Goal: Transaction & Acquisition: Purchase product/service

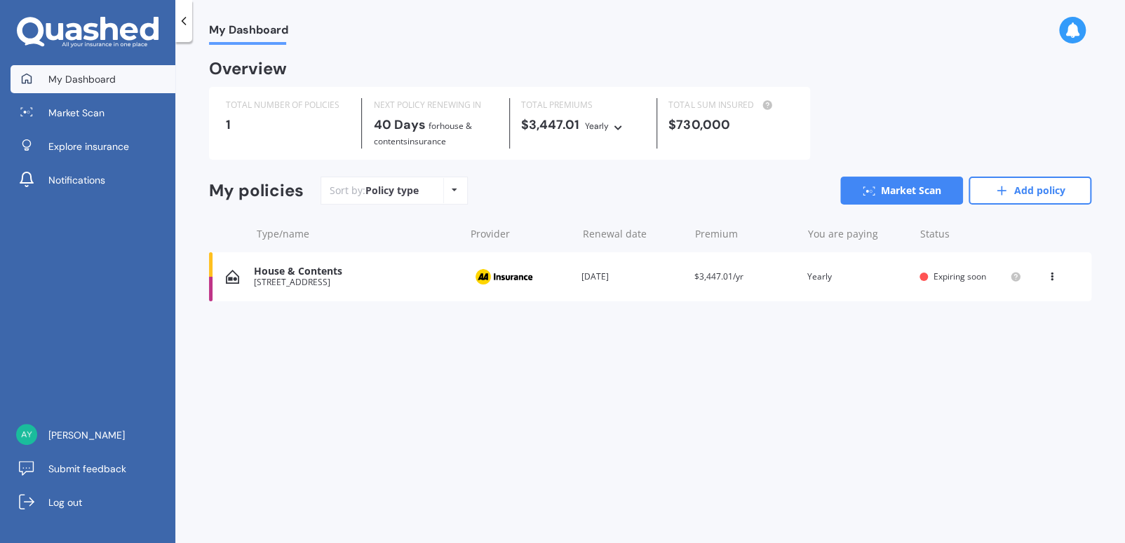
click at [459, 193] on div "Policy type Alphabetical Date added Renewing next" at bounding box center [454, 190] width 22 height 25
click at [302, 270] on div "House & Contents" at bounding box center [355, 272] width 203 height 12
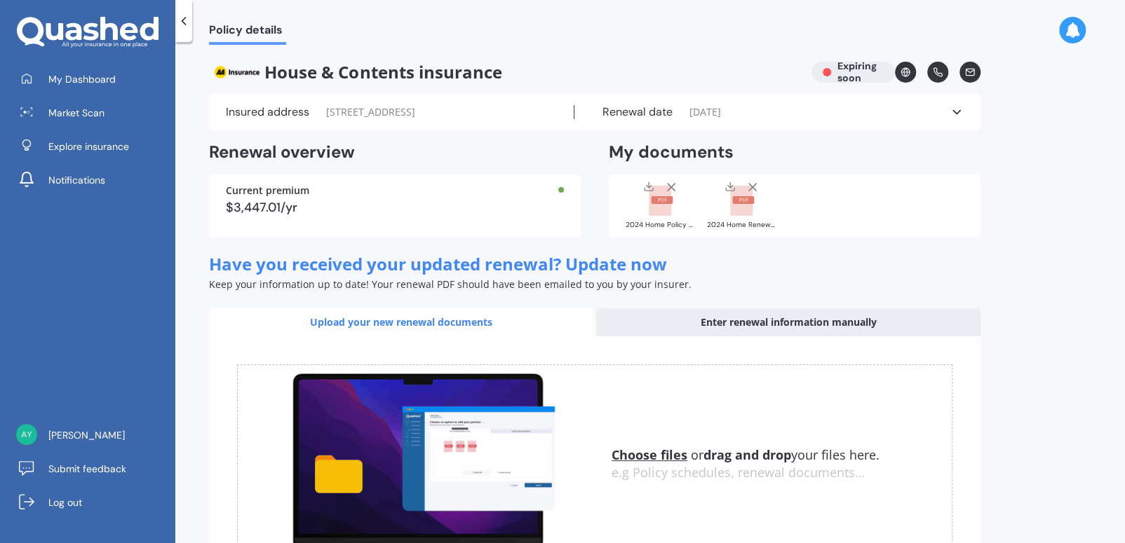
click at [329, 231] on div "Current premium $3,447.01/yr" at bounding box center [395, 206] width 372 height 63
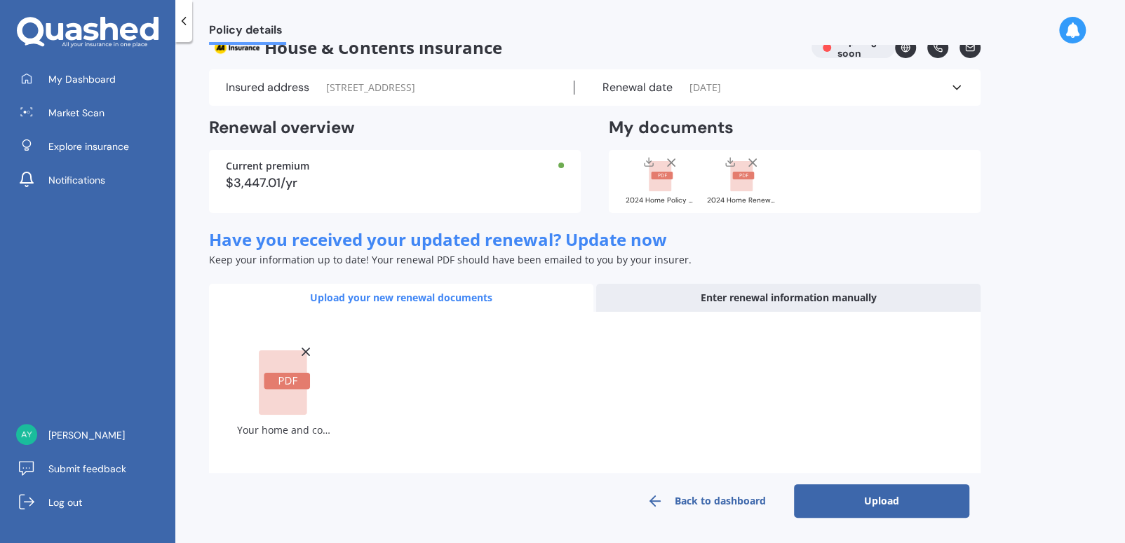
scroll to position [38, 0]
click at [898, 508] on button "Upload" at bounding box center [881, 502] width 175 height 34
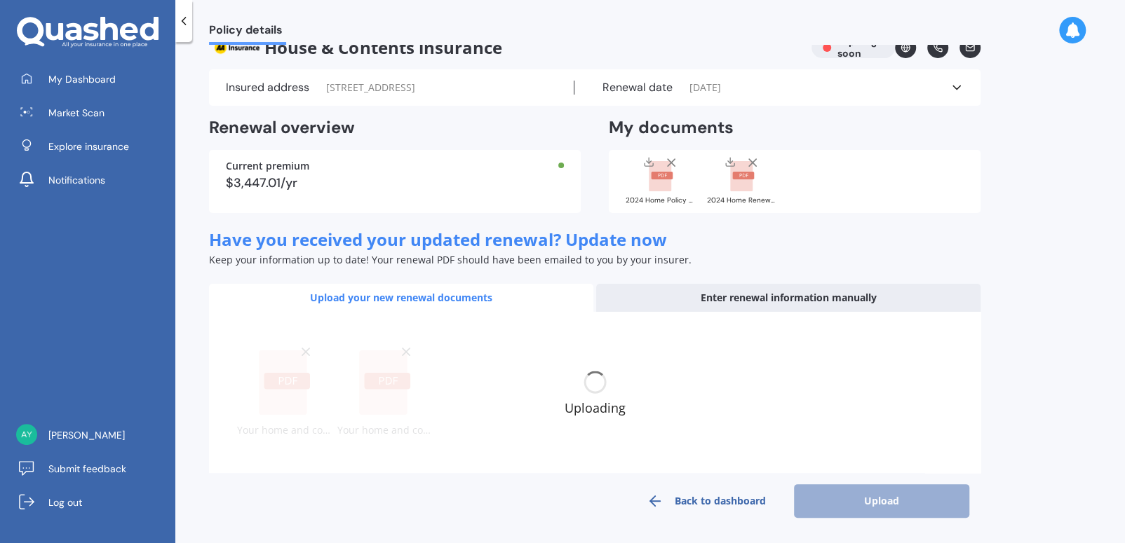
scroll to position [28, 0]
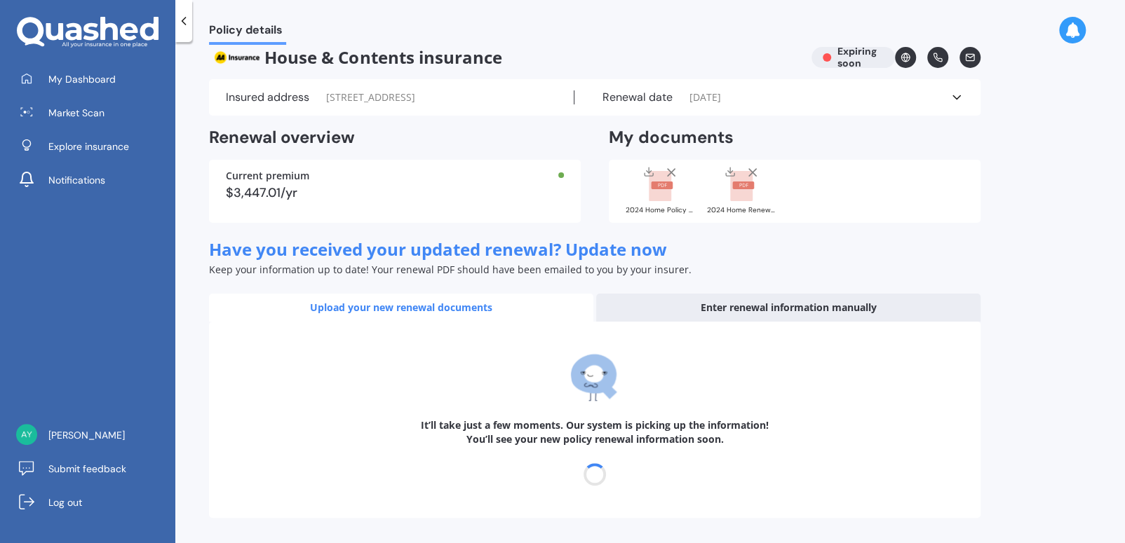
select select "01"
select select "11"
select select "2026"
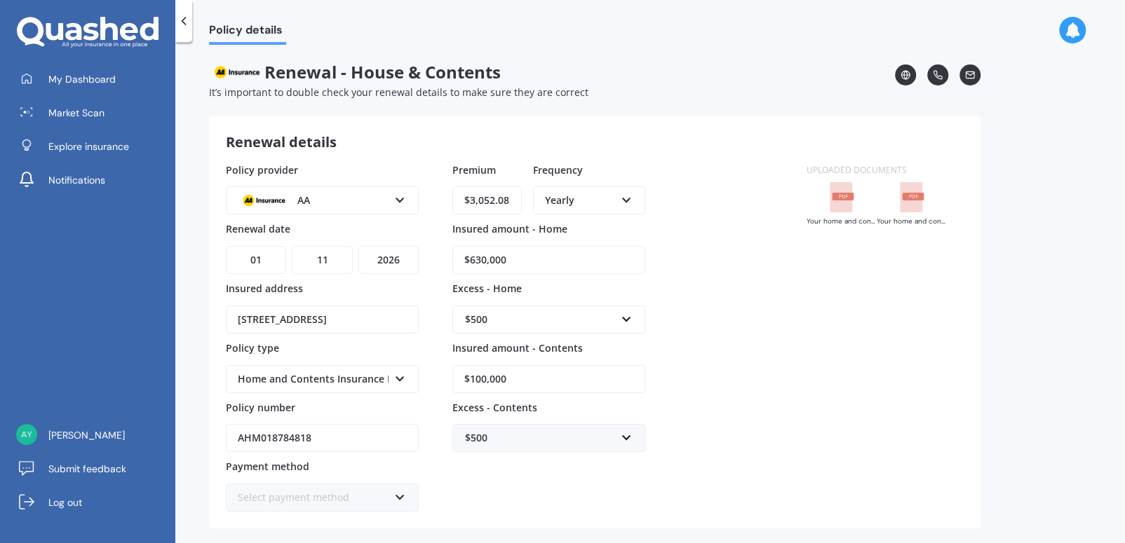
scroll to position [56, 0]
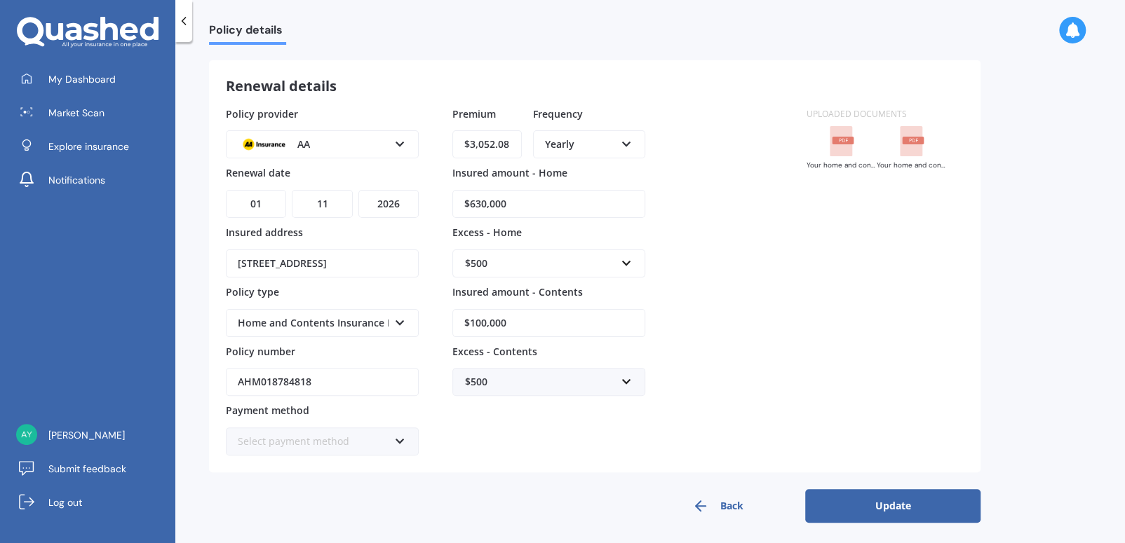
click at [405, 437] on icon at bounding box center [400, 439] width 12 height 10
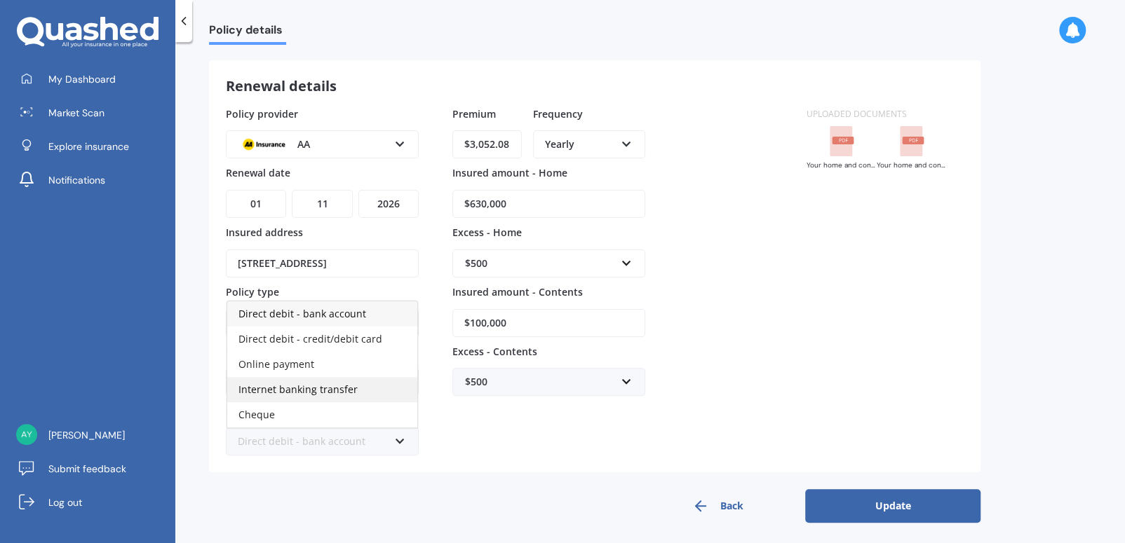
click at [345, 386] on span "Internet banking transfer" at bounding box center [297, 389] width 119 height 13
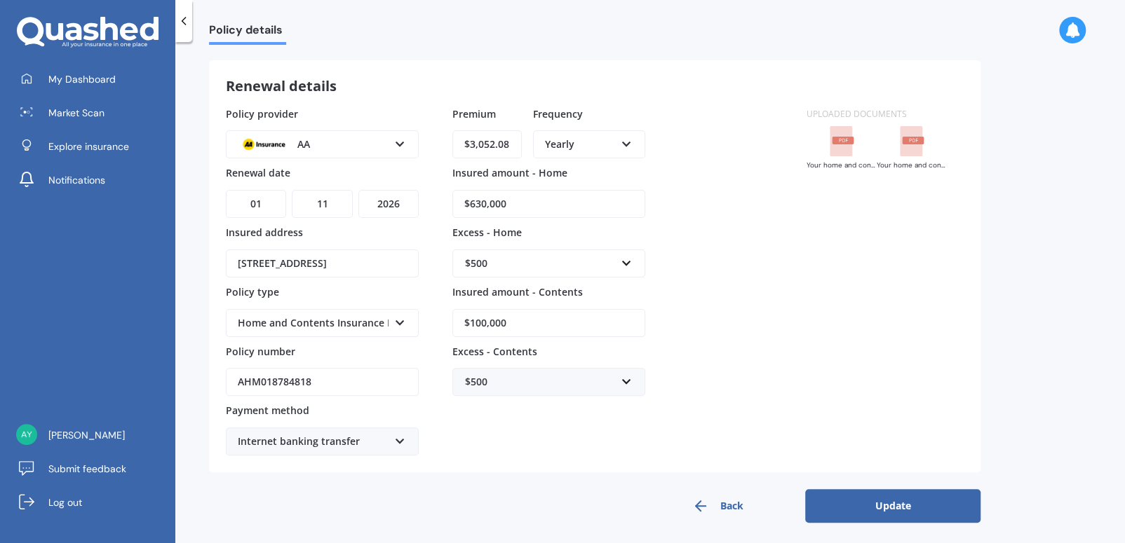
click at [894, 503] on button "Update" at bounding box center [892, 506] width 175 height 34
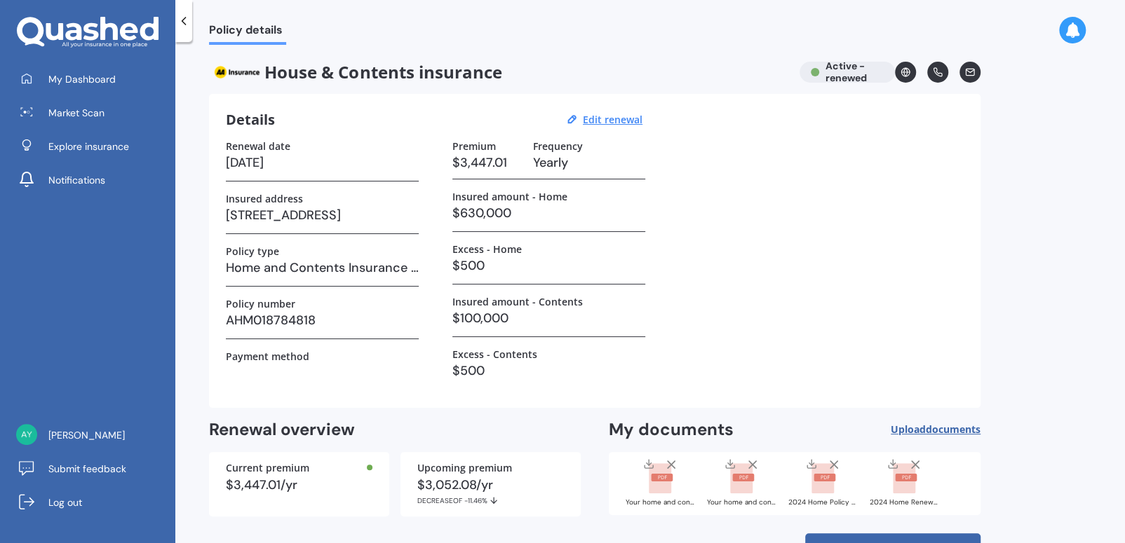
scroll to position [48, 0]
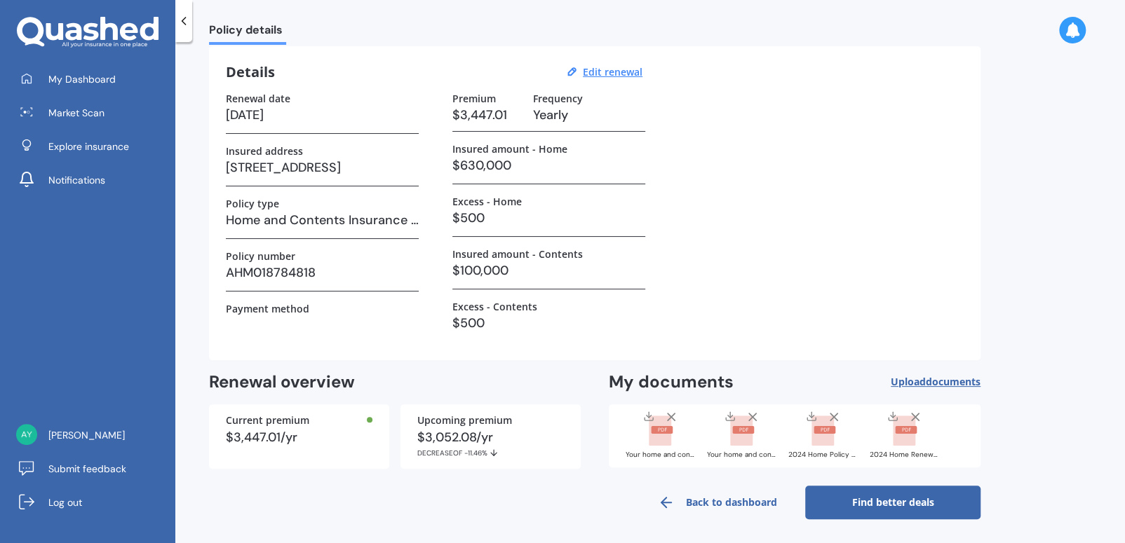
click at [889, 507] on link "Find better deals" at bounding box center [892, 503] width 175 height 34
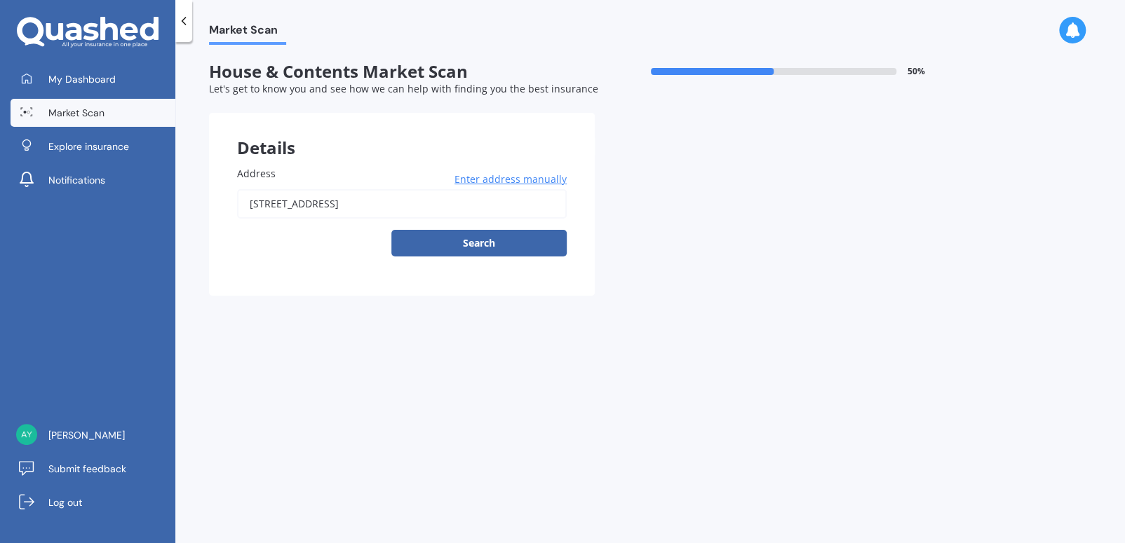
click at [487, 240] on button "Search" at bounding box center [478, 243] width 175 height 27
type input "32 Greenwood Place, Fitzherbert, Palmerston North 4410"
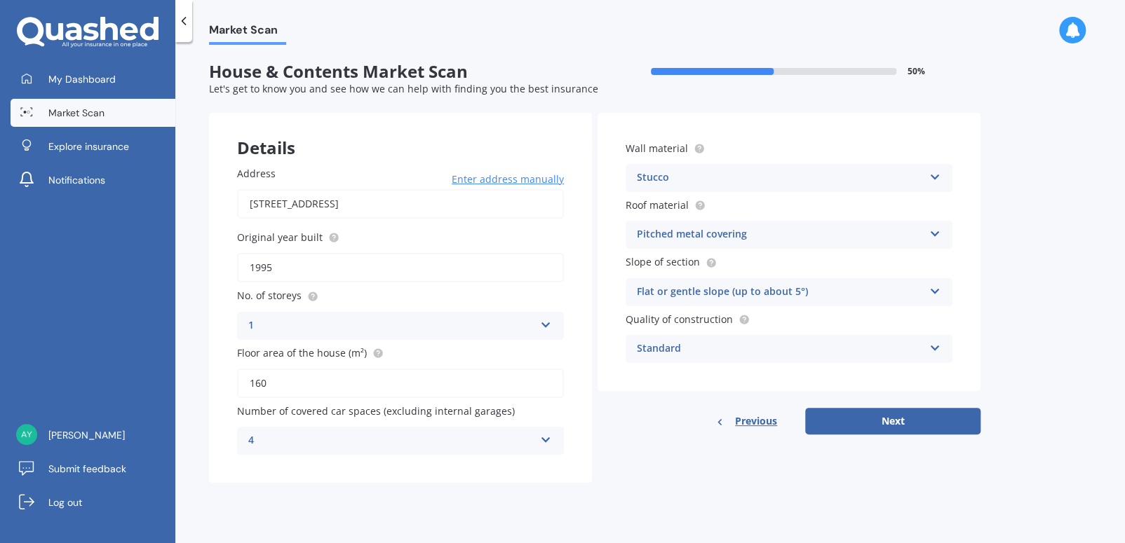
click at [374, 266] on input "1995" at bounding box center [400, 267] width 327 height 29
type input "1994"
click at [893, 422] on button "Next" at bounding box center [892, 421] width 175 height 27
select select "27"
select select "05"
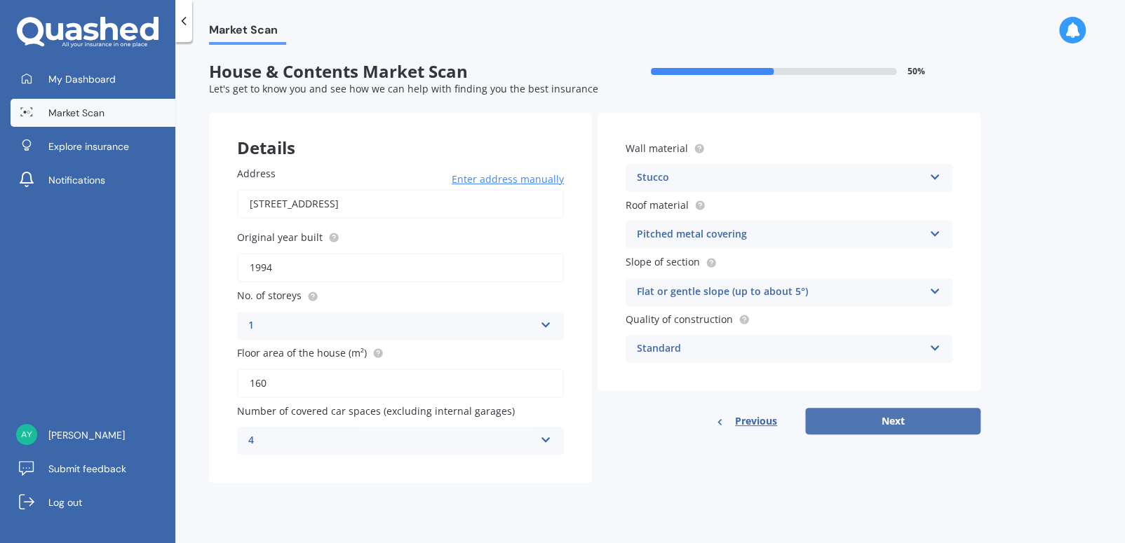
select select "1955"
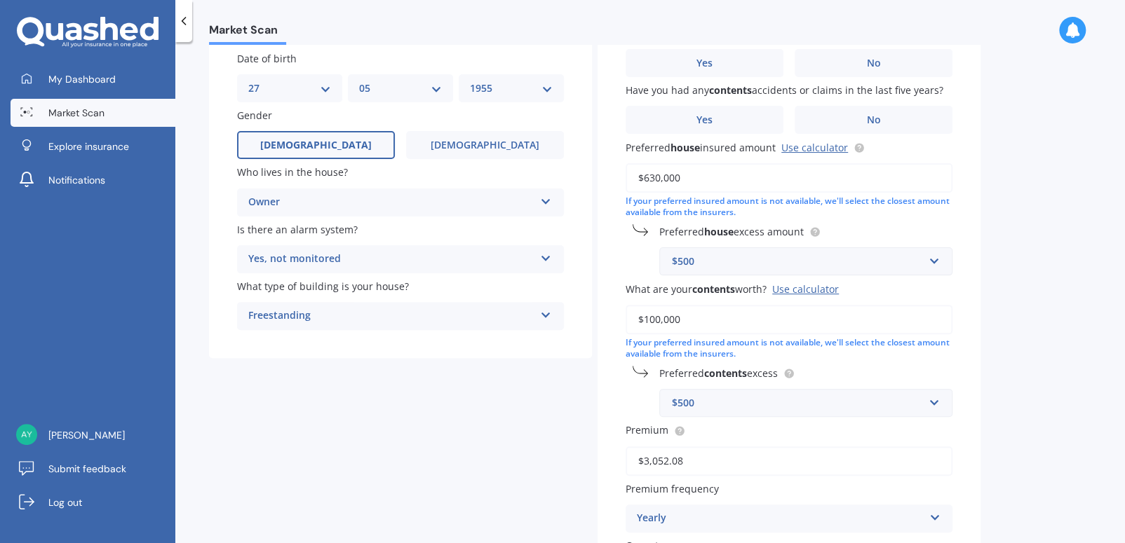
scroll to position [140, 0]
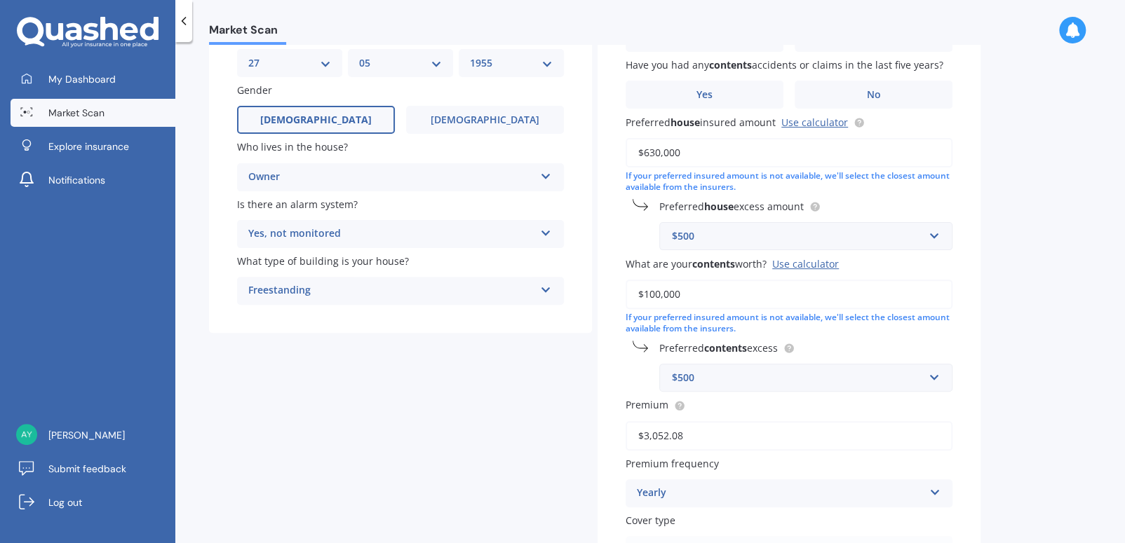
click at [703, 293] on input "$100,000" at bounding box center [789, 294] width 327 height 29
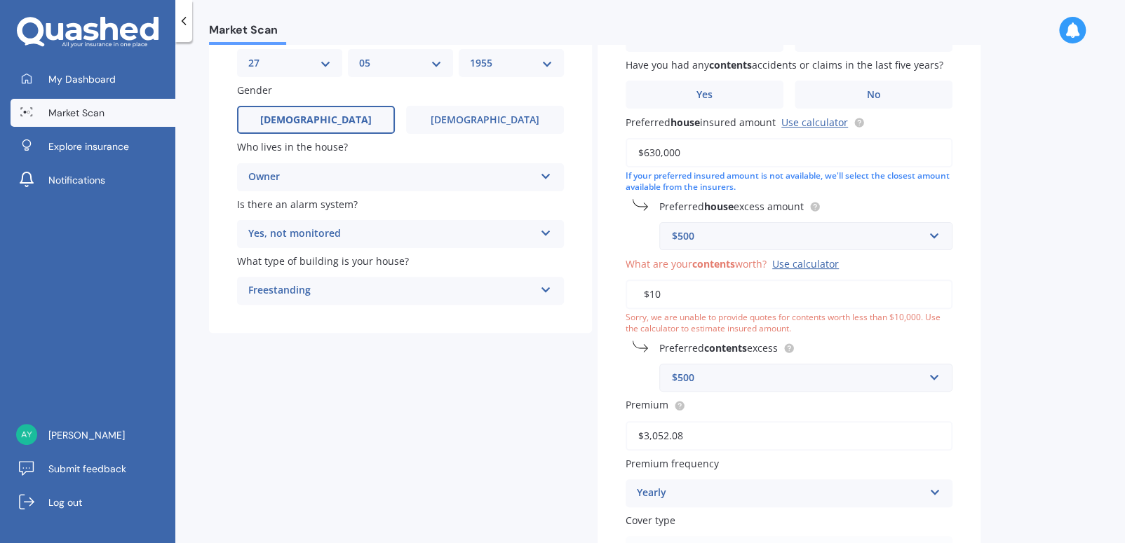
type input "$1"
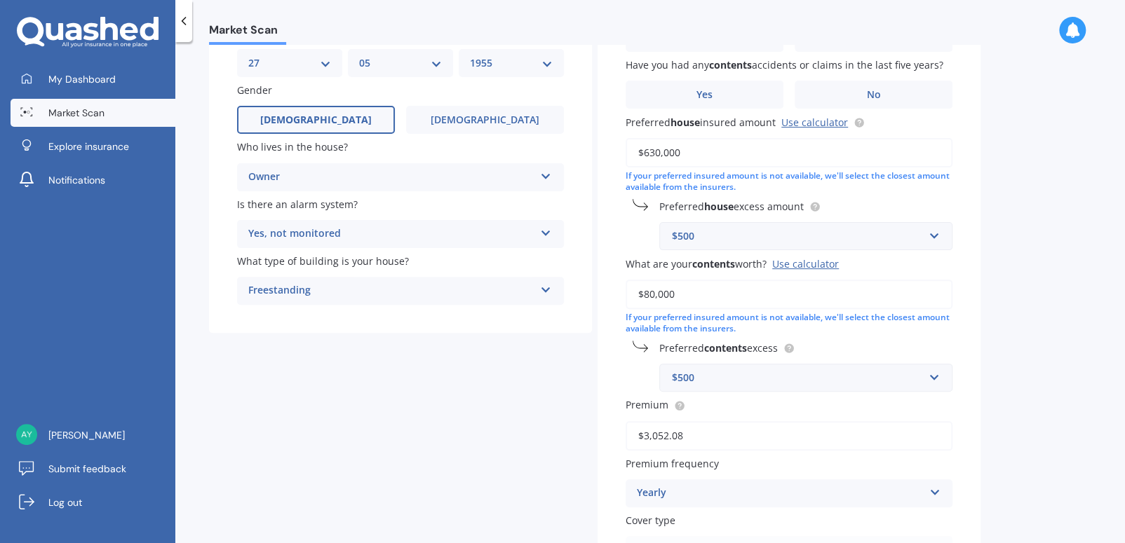
type input "$80,000"
click at [931, 236] on input "text" at bounding box center [801, 236] width 281 height 27
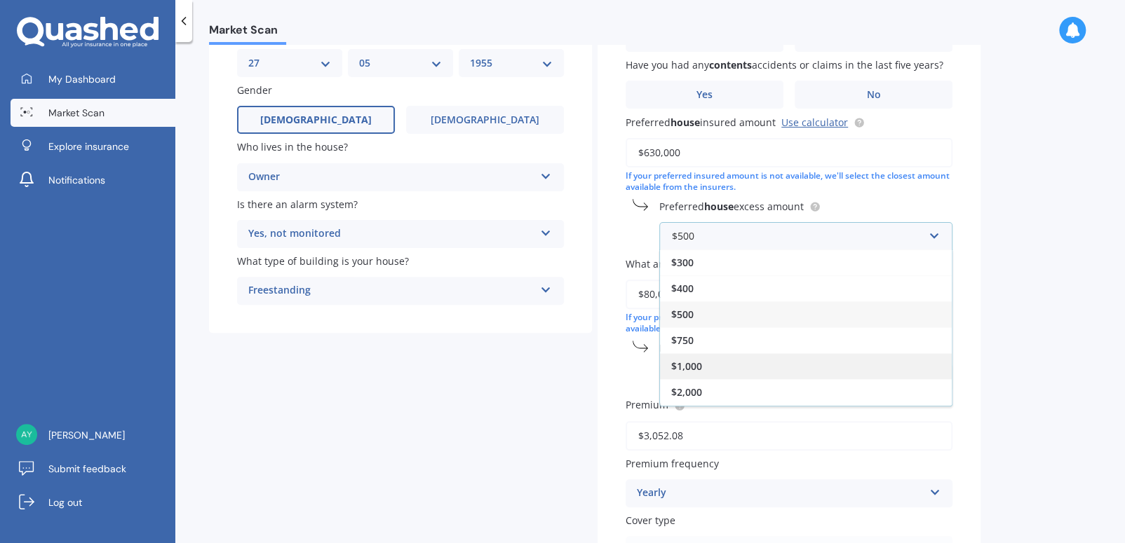
click at [708, 366] on div "$1,000" at bounding box center [806, 366] width 292 height 26
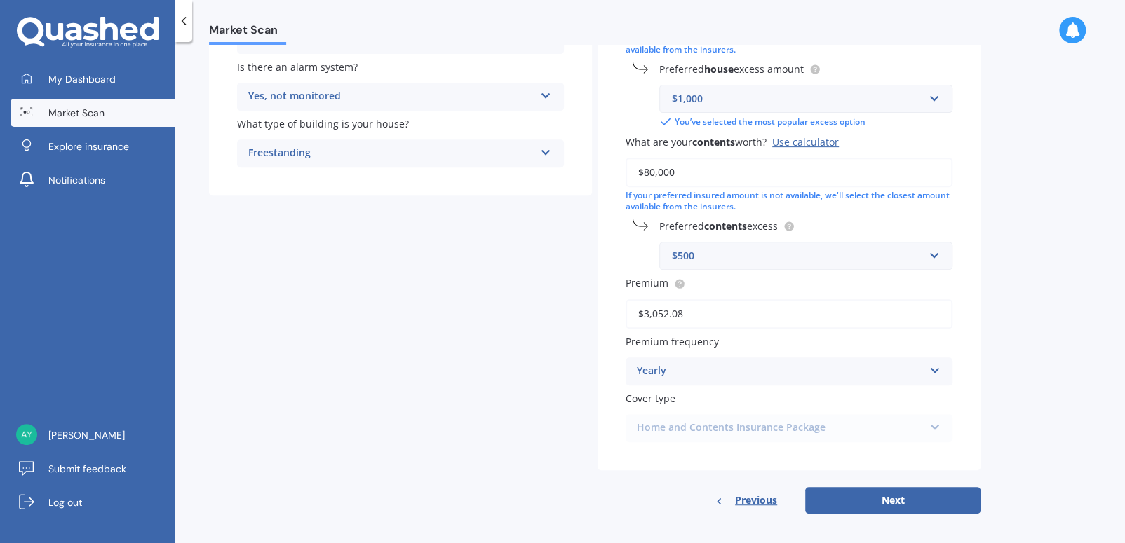
scroll to position [280, 0]
click at [900, 495] on button "Next" at bounding box center [892, 498] width 175 height 27
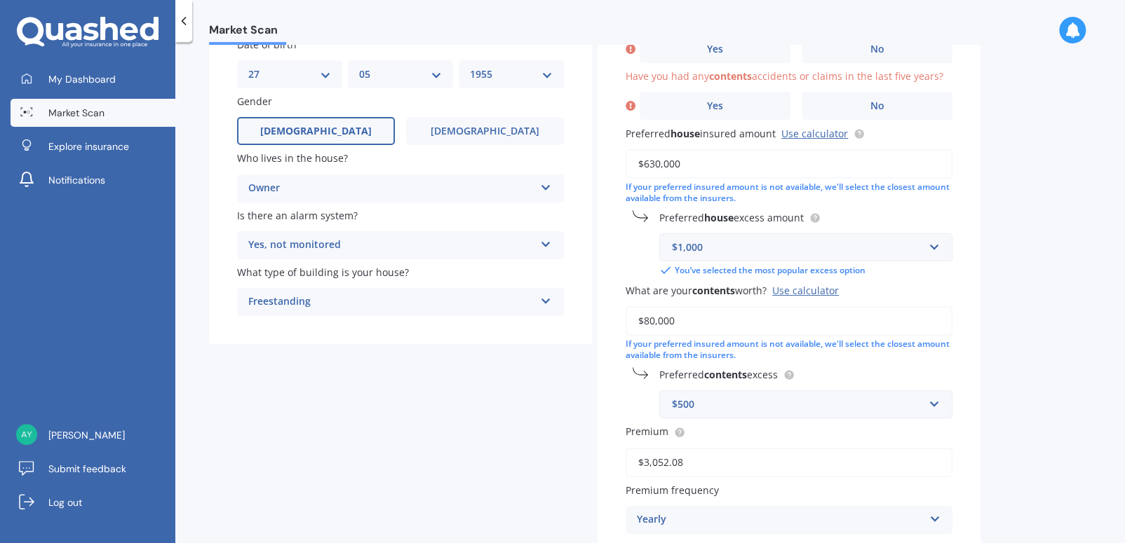
scroll to position [95, 0]
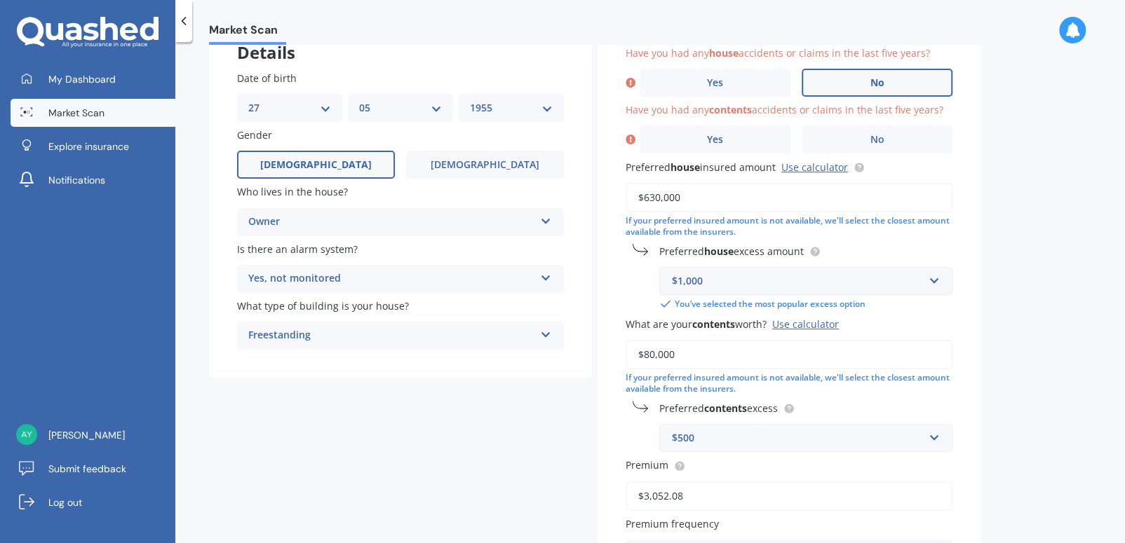
click at [867, 77] on label "No" at bounding box center [877, 83] width 151 height 28
click at [0, 0] on input "No" at bounding box center [0, 0] width 0 height 0
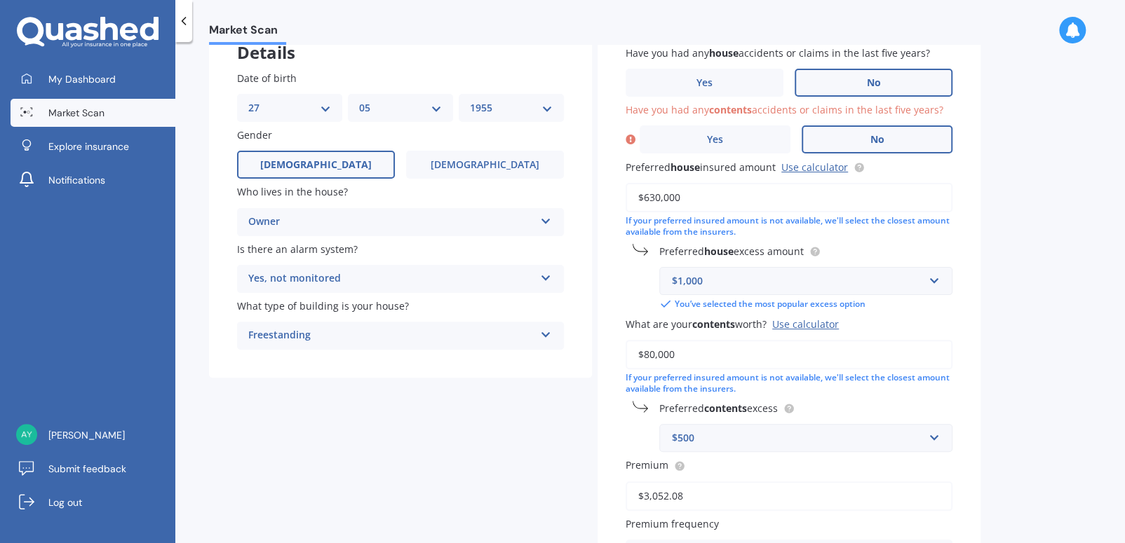
click at [878, 137] on span "No" at bounding box center [877, 140] width 14 height 12
click at [0, 0] on input "No" at bounding box center [0, 0] width 0 height 0
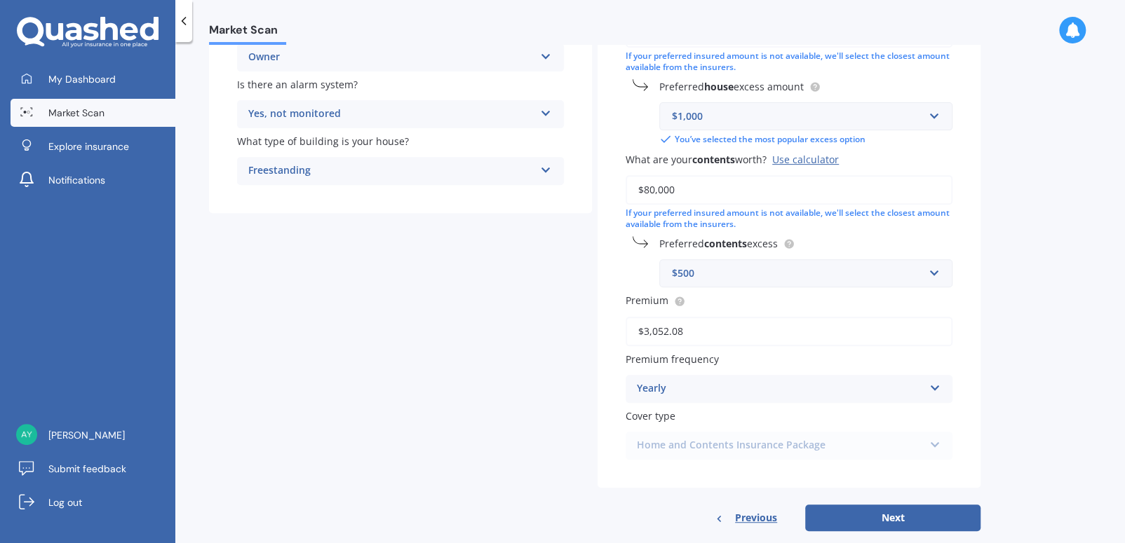
scroll to position [283, 0]
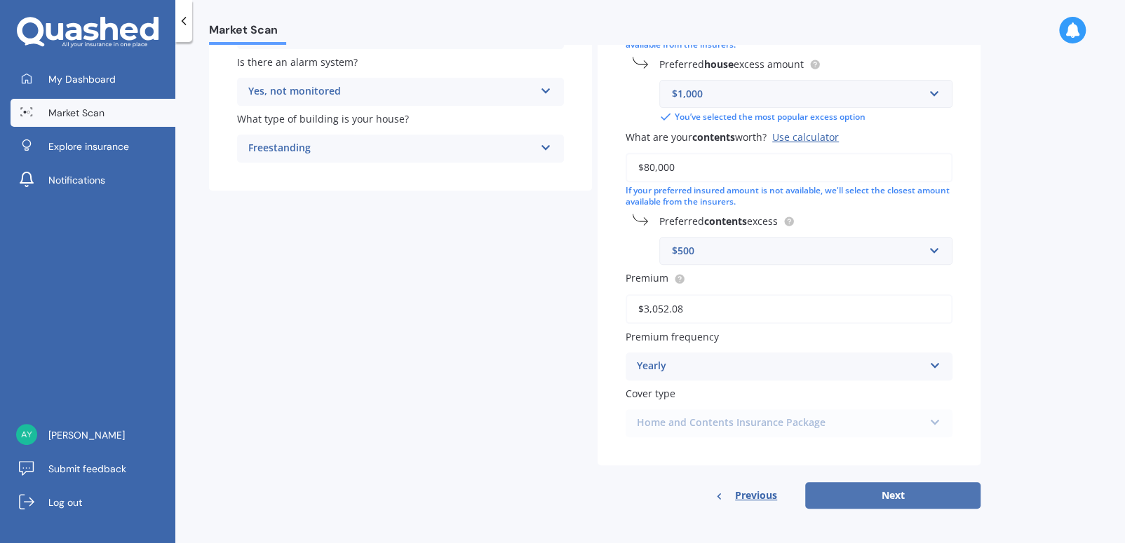
click at [886, 492] on button "Next" at bounding box center [892, 495] width 175 height 27
select select "27"
select select "05"
select select "1955"
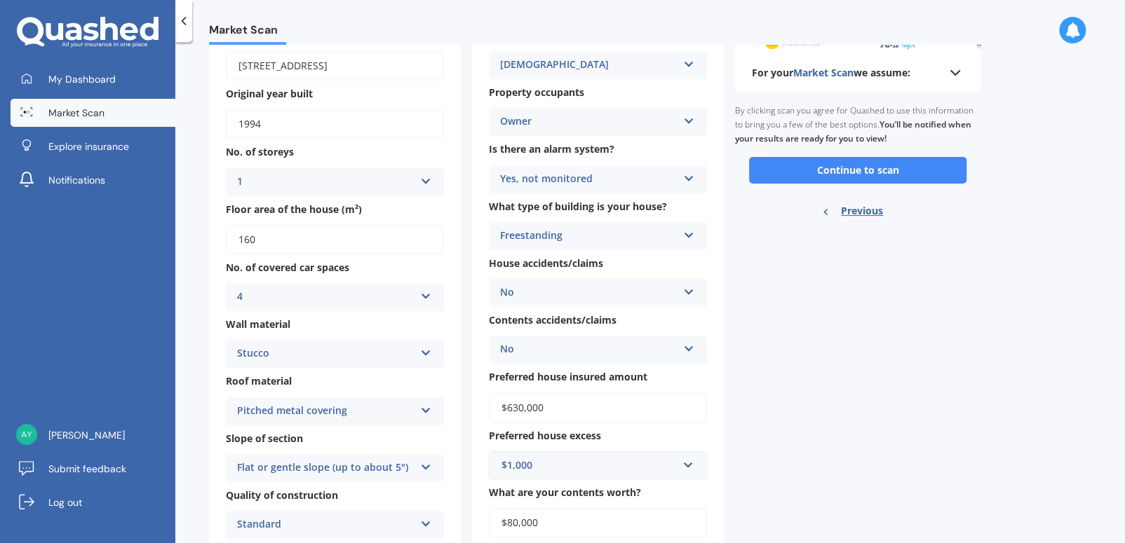
scroll to position [14, 0]
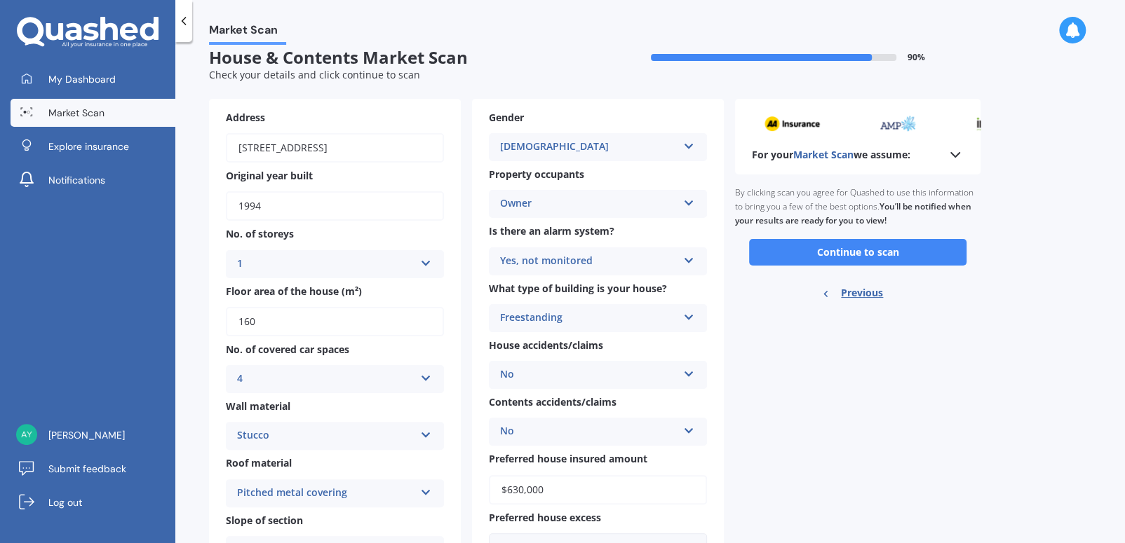
click at [864, 251] on button "Continue to scan" at bounding box center [857, 252] width 217 height 27
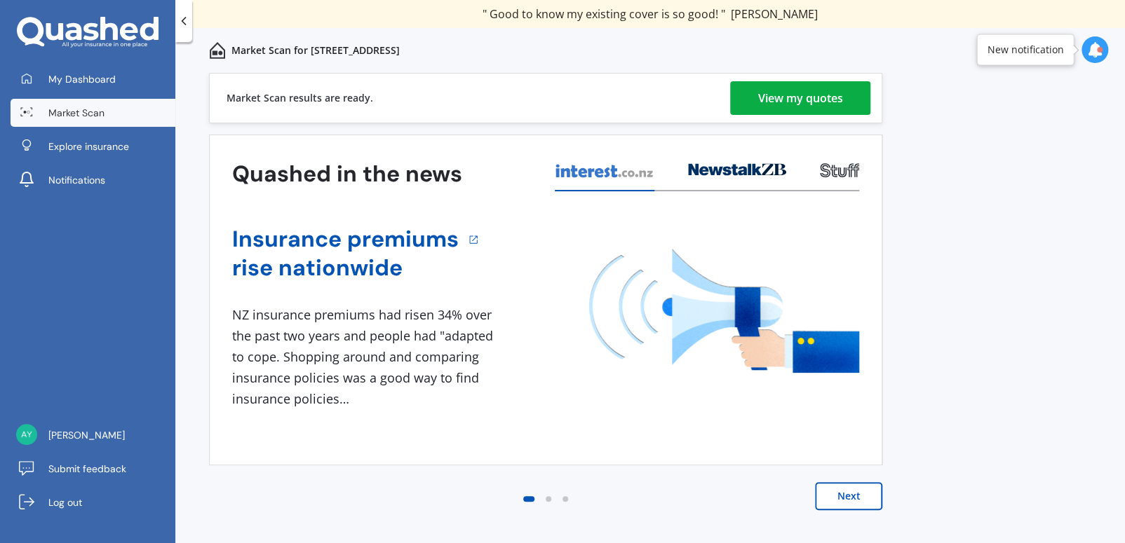
click at [780, 99] on div "View my quotes" at bounding box center [800, 98] width 85 height 34
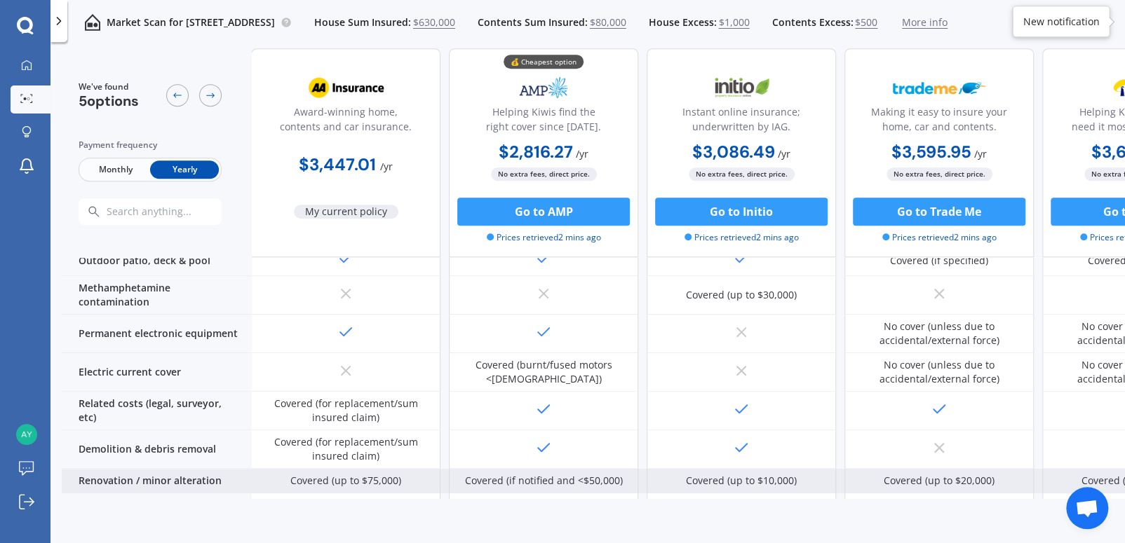
scroll to position [630, 0]
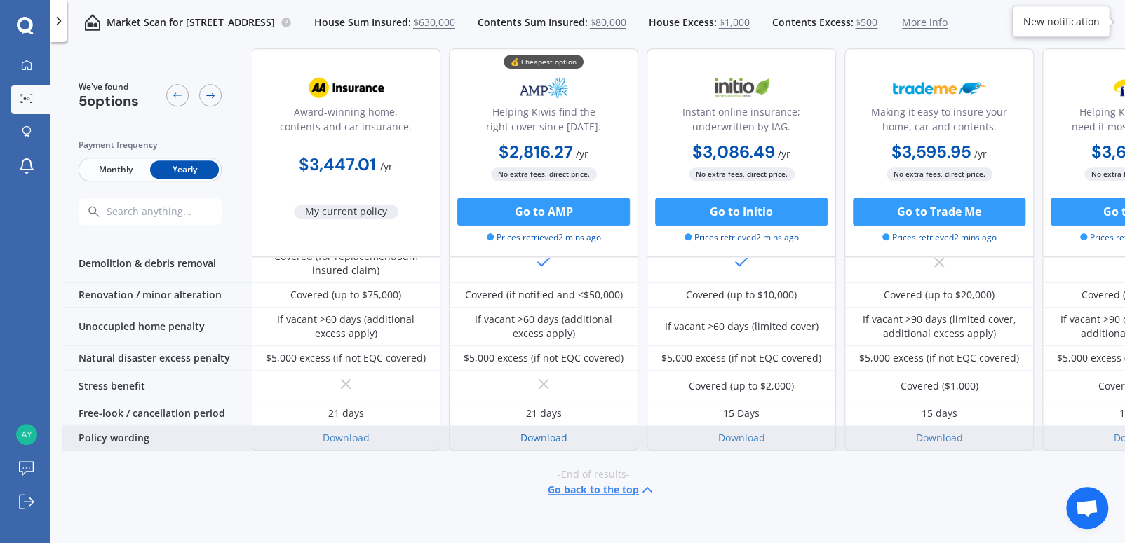
click at [546, 431] on link "Download" at bounding box center [543, 437] width 47 height 13
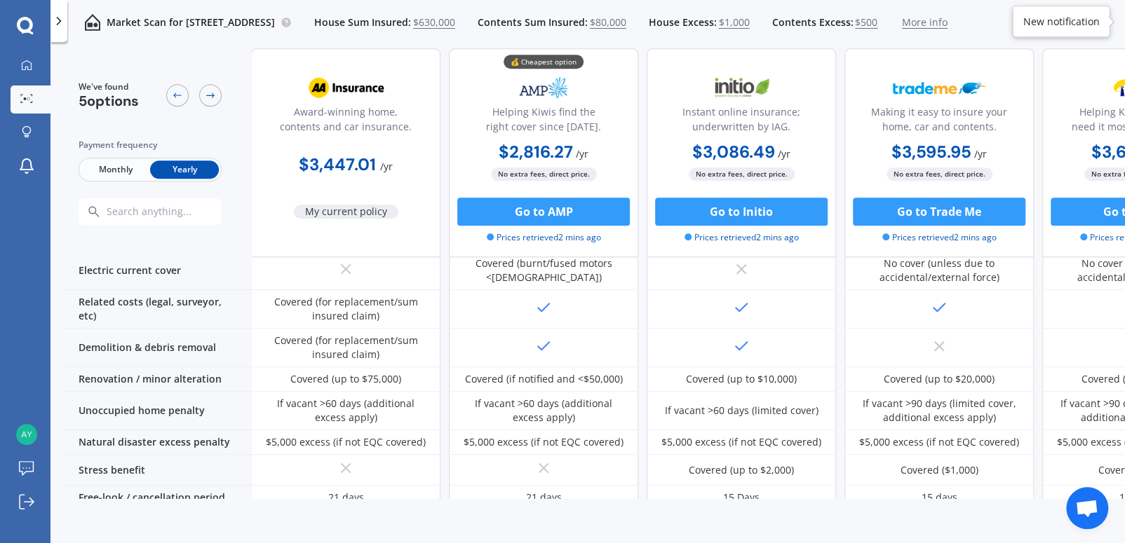
scroll to position [280, 0]
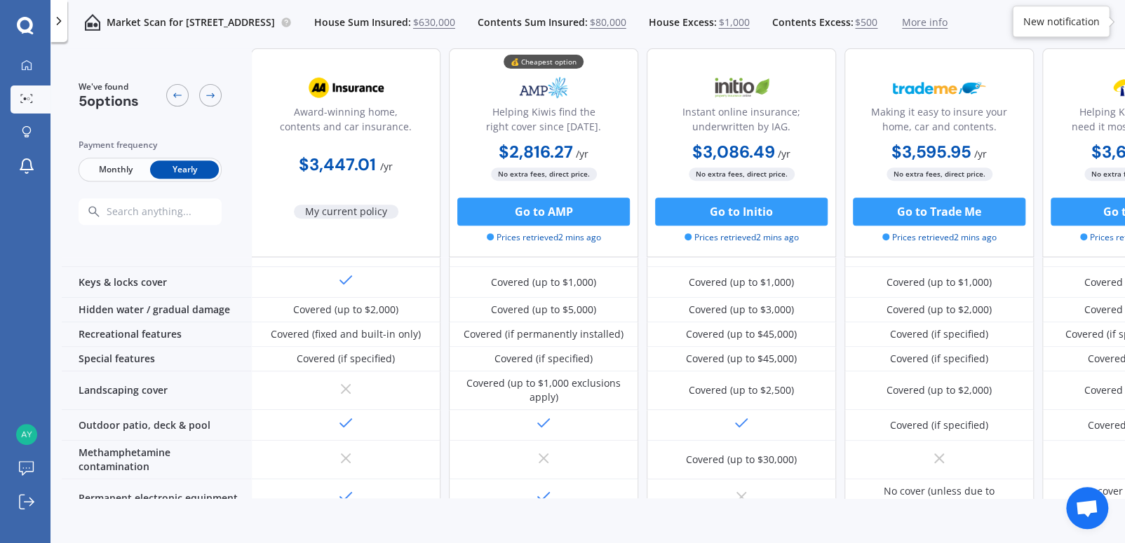
click at [121, 163] on span "Monthly" at bounding box center [115, 170] width 69 height 18
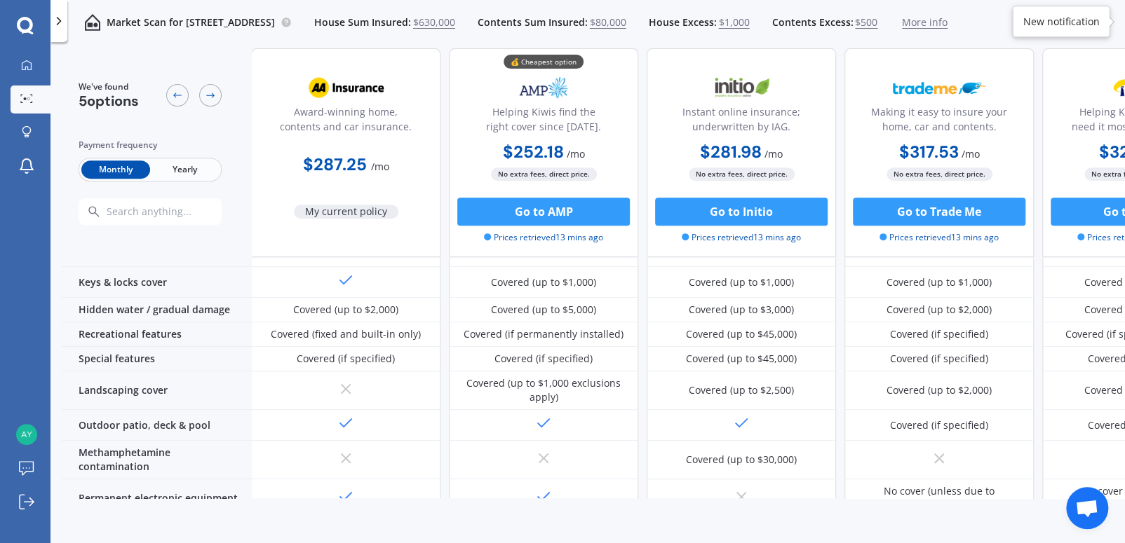
click at [178, 172] on span "Yearly" at bounding box center [184, 170] width 69 height 18
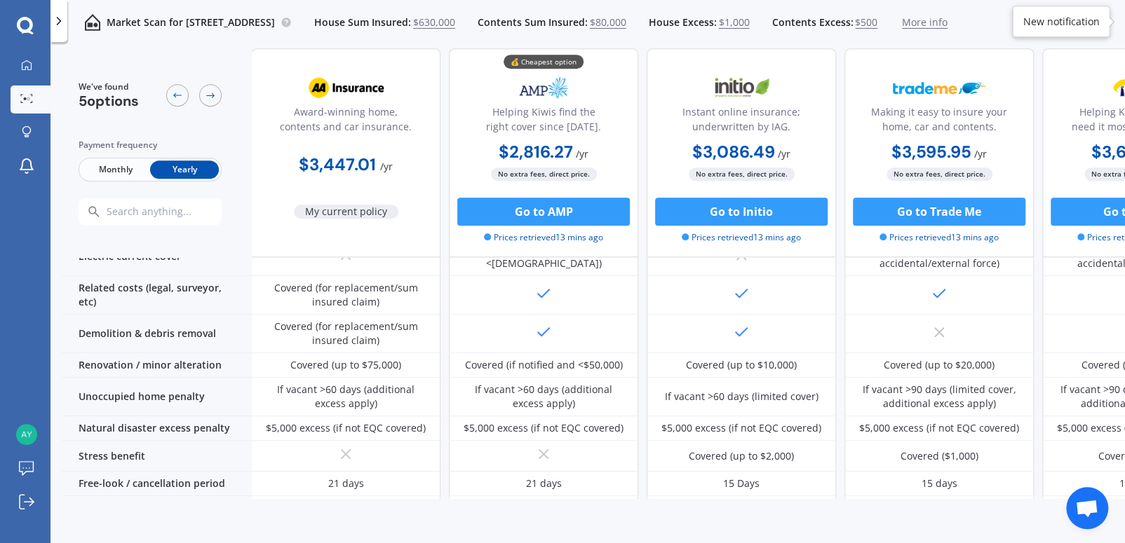
scroll to position [630, 0]
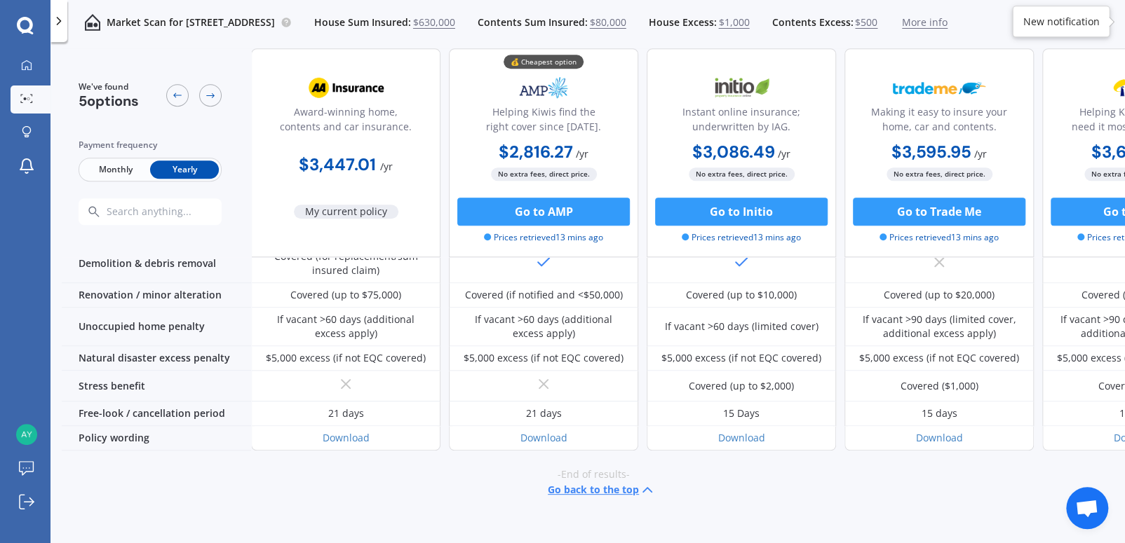
click at [327, 165] on b "$3,447.01" at bounding box center [337, 165] width 77 height 22
click at [546, 222] on button "Go to AMP" at bounding box center [543, 212] width 173 height 28
